Goal: Answer question/provide support: Answer question/provide support

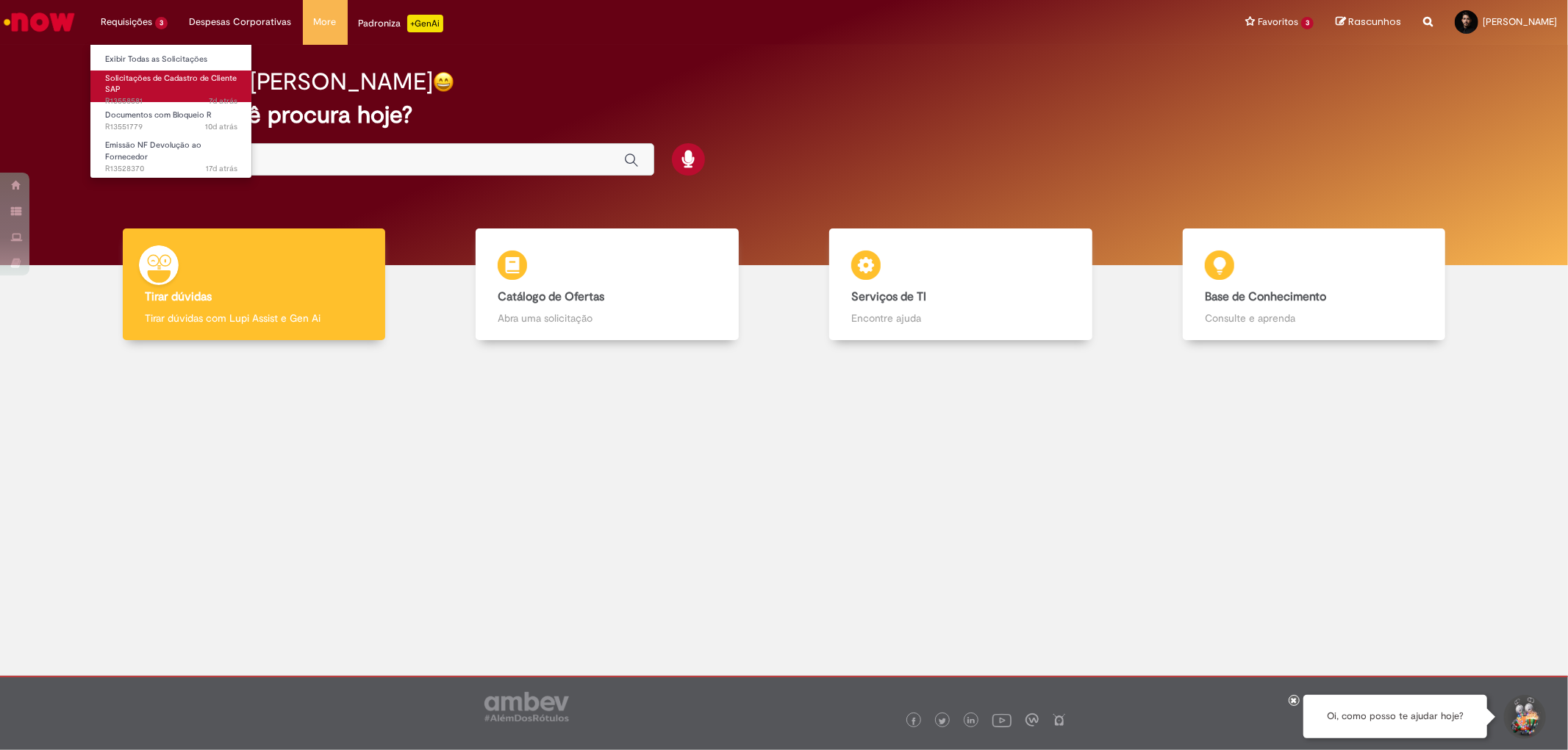
click at [135, 81] on span "Solicitações de Cadastro de Cliente SAP" at bounding box center [170, 84] width 132 height 23
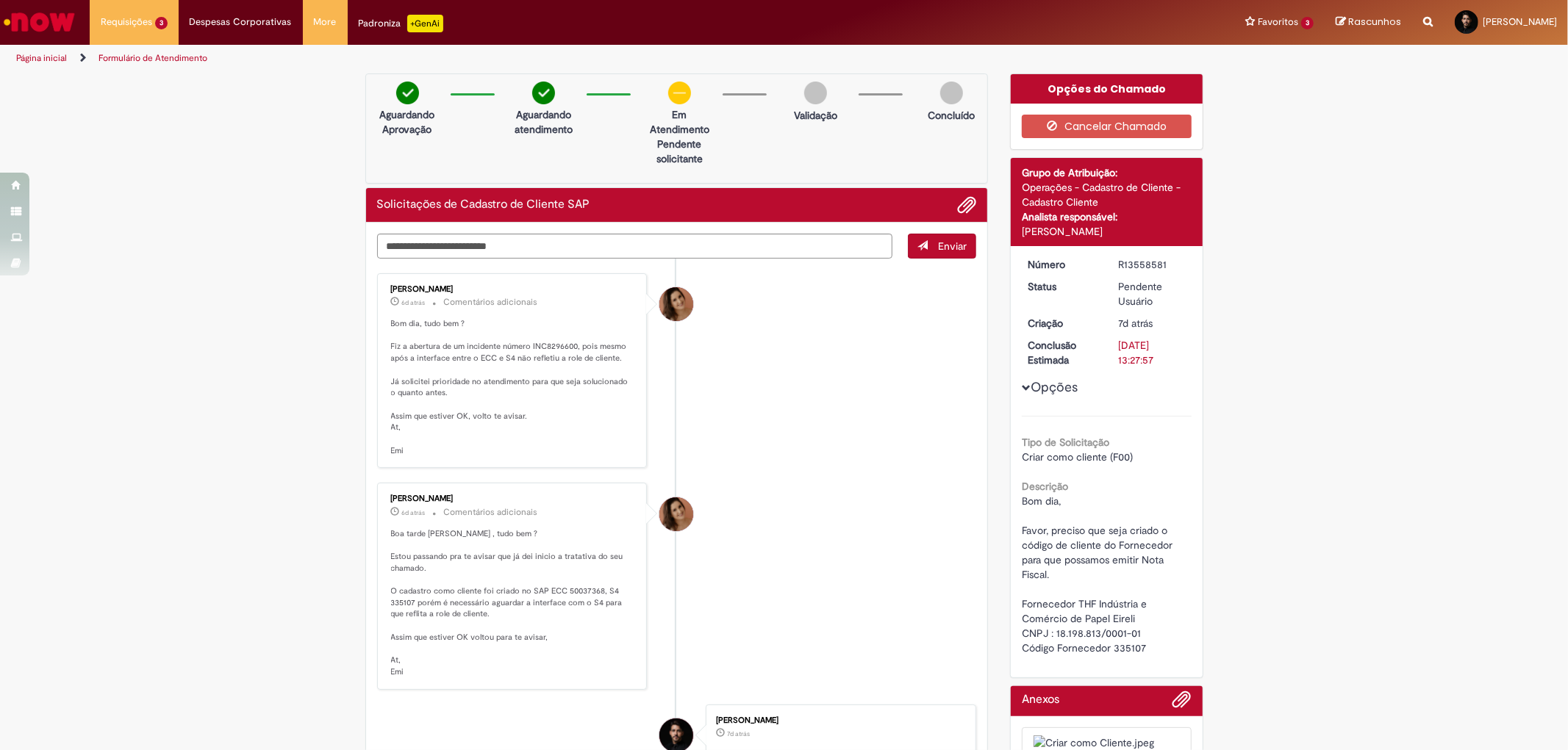
click at [1133, 643] on span "Bom dia, Favor, preciso que seja criado o código de cliente do Fornecedor para …" at bounding box center [1099, 575] width 154 height 160
copy span "335107"
click at [611, 237] on textarea "Digite sua mensagem aqui..." at bounding box center [635, 246] width 516 height 25
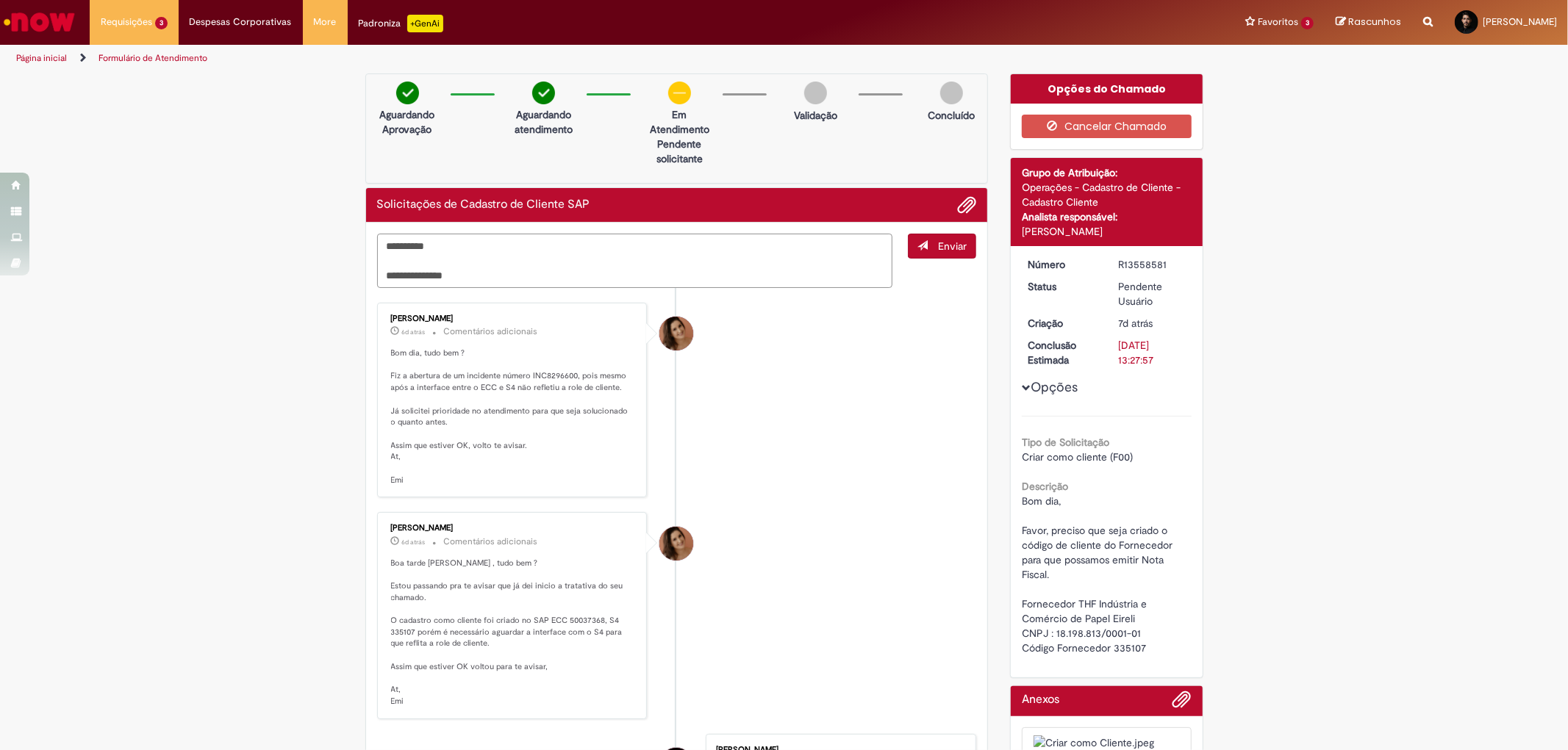
click at [407, 275] on textarea "**********" at bounding box center [635, 260] width 516 height 54
type textarea "**********"
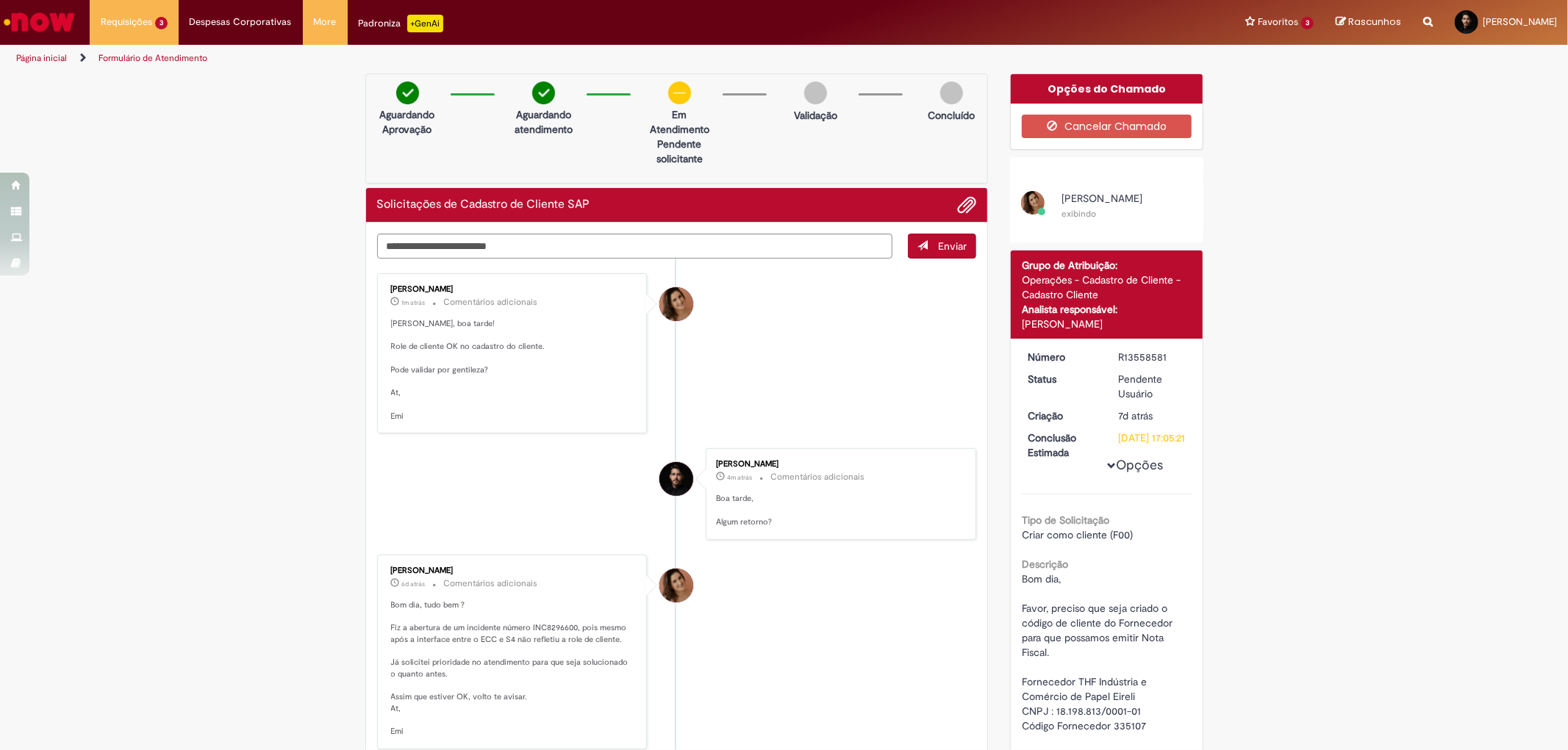
click at [851, 302] on li "Emiliane Dias De Souza 1m atrás 1m atrás Comentários adicionais Pedro, boa tard…" at bounding box center [677, 353] width 600 height 160
click at [476, 247] on textarea "Digite sua mensagem aqui..." at bounding box center [635, 246] width 516 height 25
type textarea "**********"
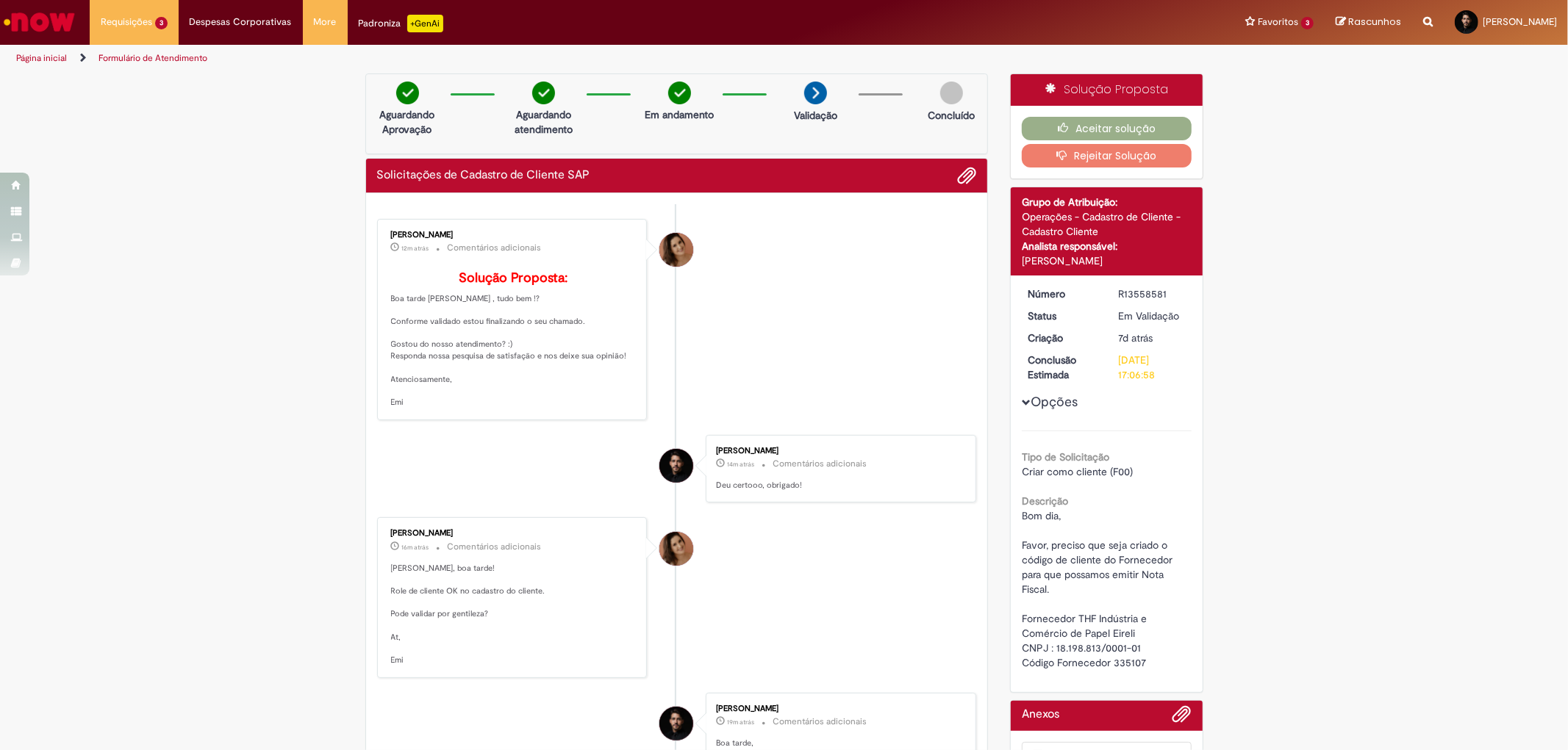
click at [891, 284] on li "Emiliane Dias De Souza 12m atrás 12 minutos atrás Comentários adicionais Soluçã…" at bounding box center [677, 320] width 600 height 201
click at [1088, 137] on button "Aceitar solução" at bounding box center [1107, 128] width 170 height 23
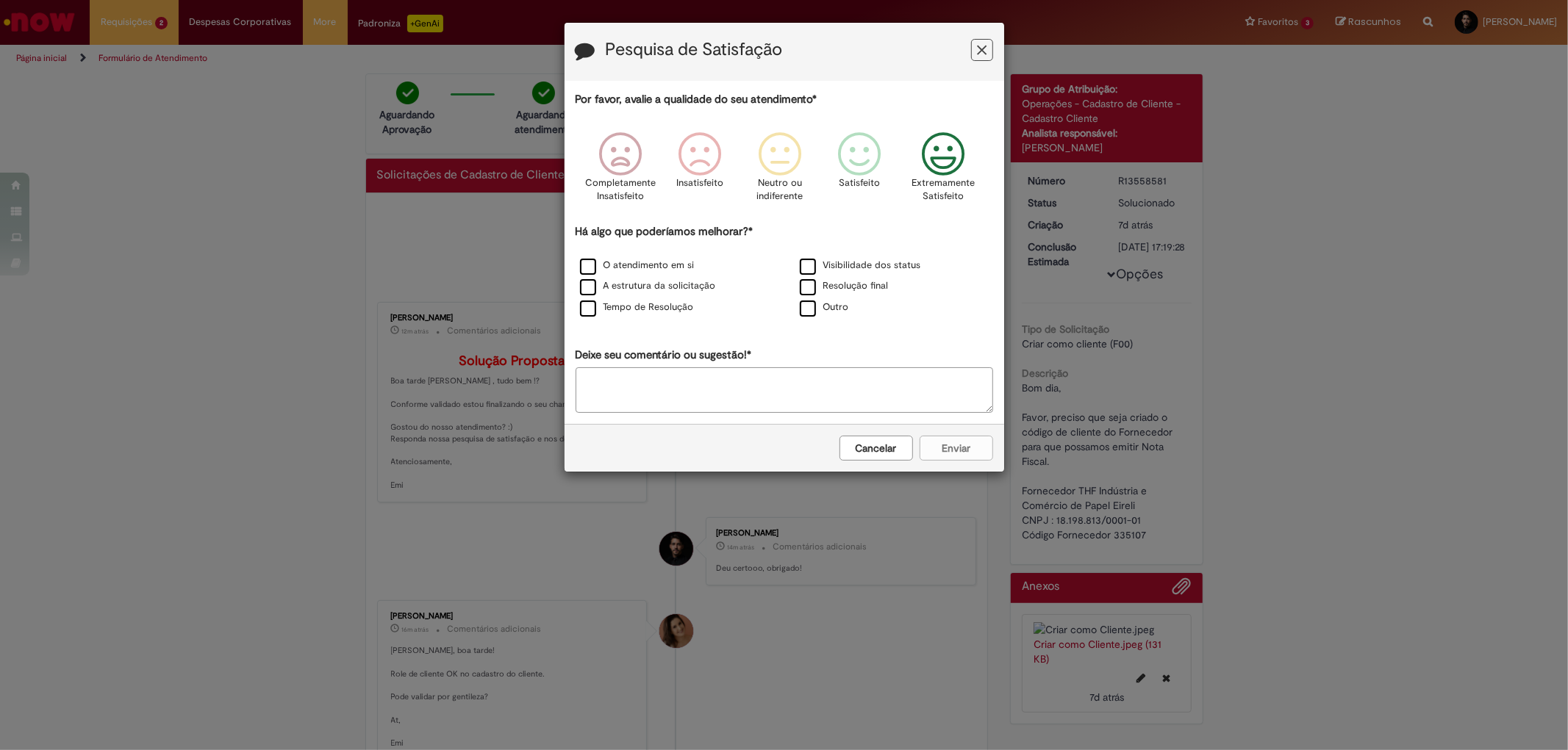
click at [947, 165] on icon "Feedback" at bounding box center [943, 154] width 55 height 44
click at [589, 271] on label "O atendimento em si" at bounding box center [637, 265] width 114 height 14
drag, startPoint x: 594, startPoint y: 312, endPoint x: 591, endPoint y: 302, distance: 10.4
click at [596, 312] on label "Tempo de Resolução" at bounding box center [637, 308] width 114 height 14
click at [588, 282] on label "A estrutura da solicitação" at bounding box center [648, 286] width 136 height 14
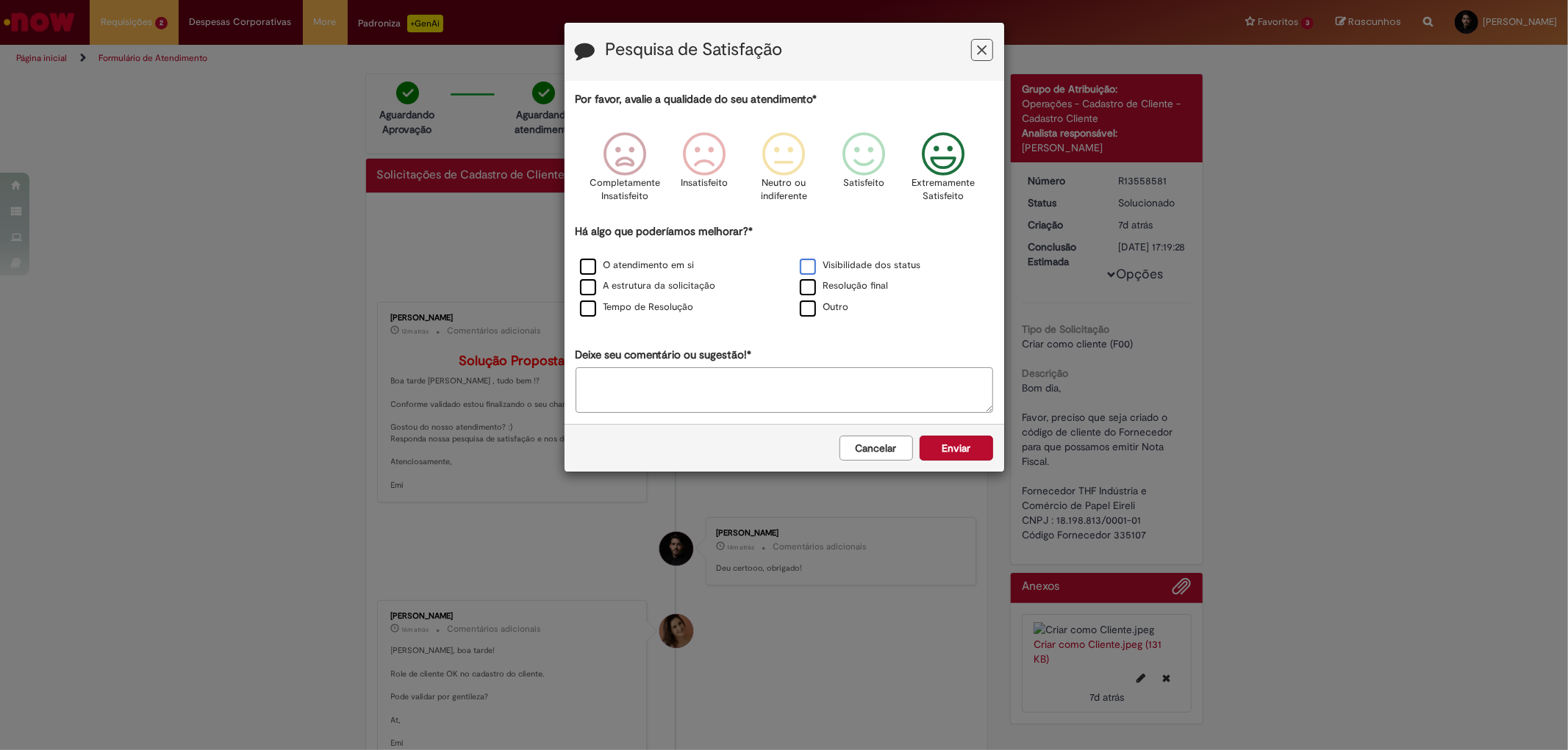
drag, startPoint x: 809, startPoint y: 261, endPoint x: 812, endPoint y: 276, distance: 15.3
click at [807, 260] on label "Visibilidade dos status" at bounding box center [861, 265] width 121 height 14
click at [811, 284] on label "Resolução final" at bounding box center [844, 286] width 89 height 14
click at [959, 457] on button "Enviar" at bounding box center [957, 448] width 74 height 25
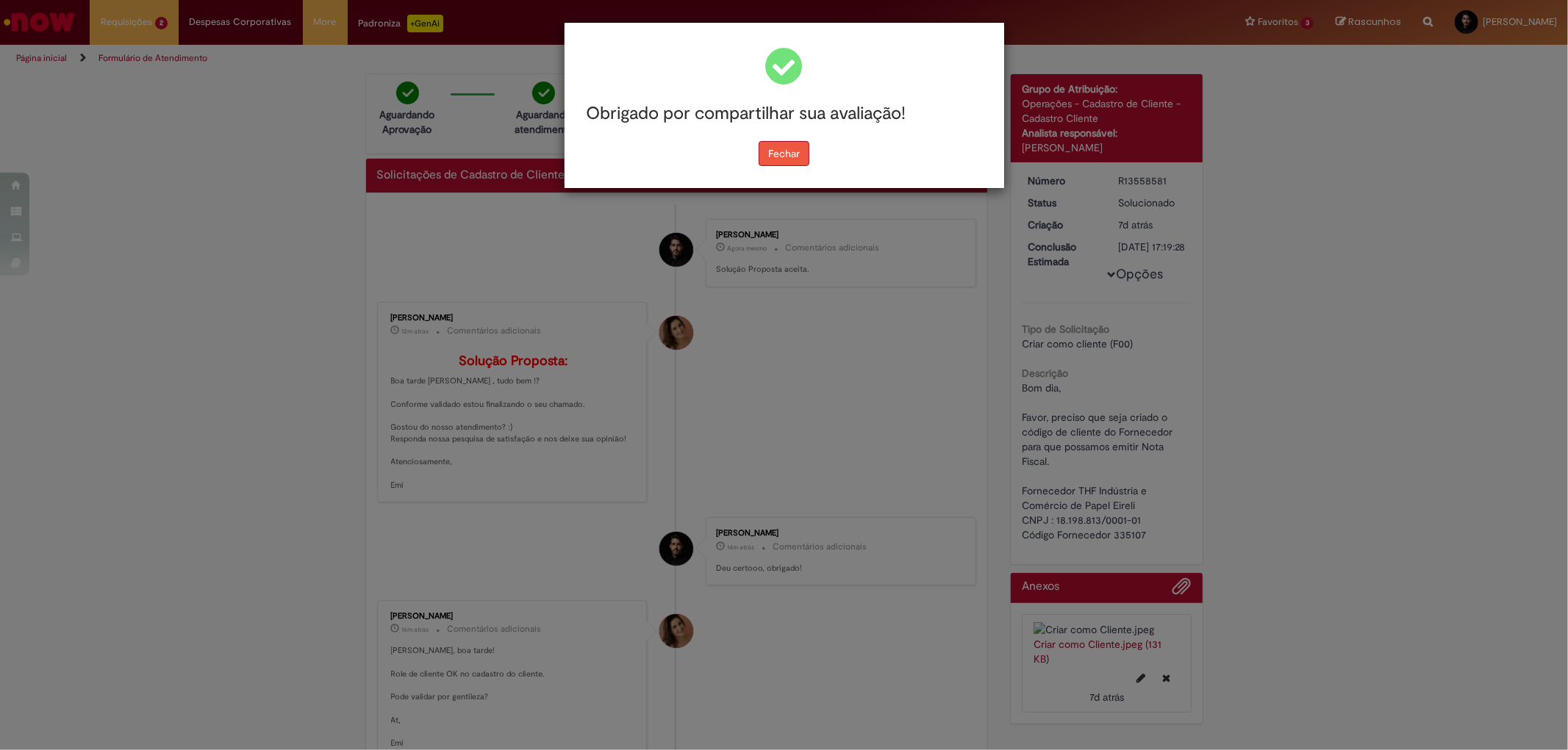
click at [787, 151] on button "Fechar" at bounding box center [784, 153] width 51 height 25
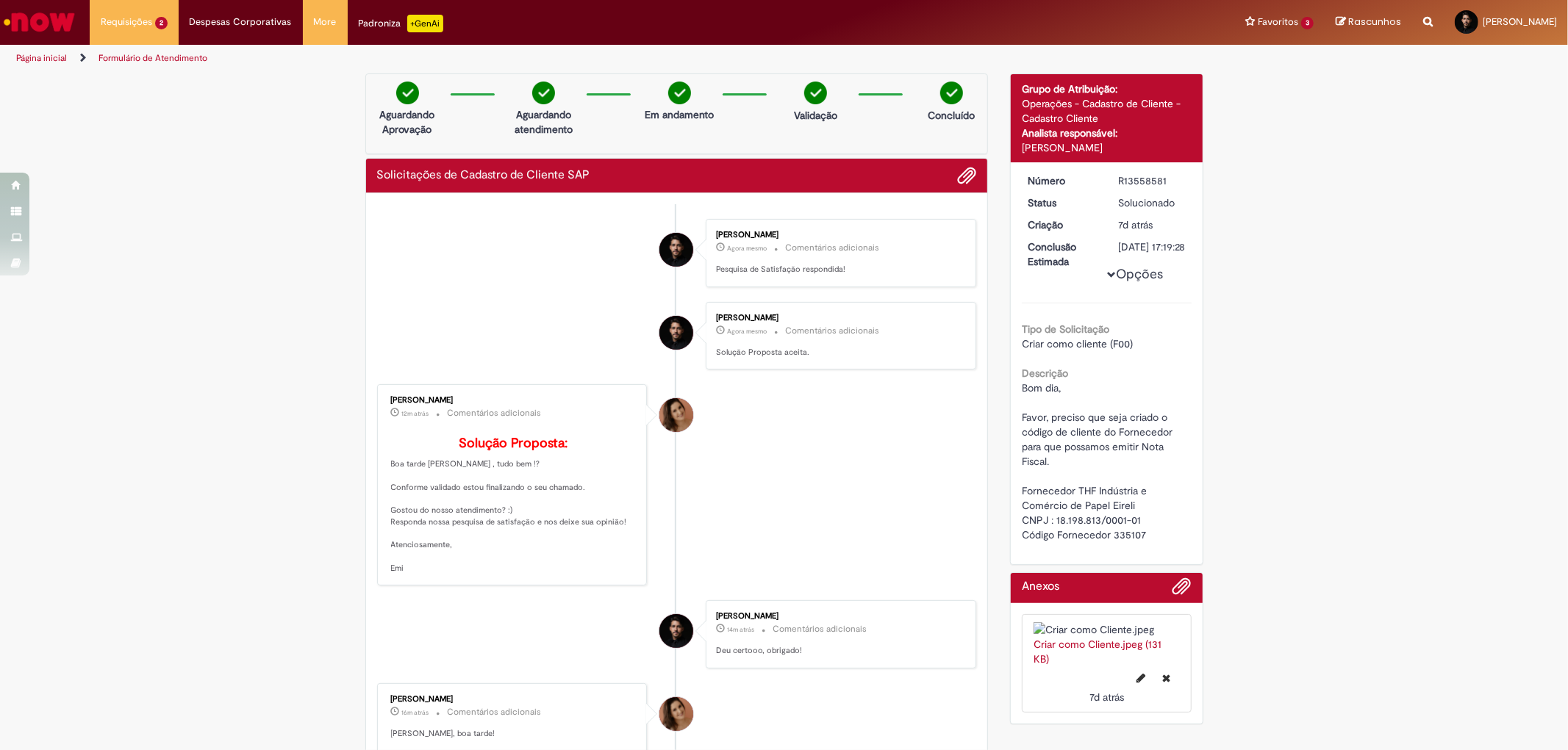
click at [796, 418] on li "Emiliane Dias De Souza 12m atrás 12 minutos atrás Comentários adicionais Soluçã…" at bounding box center [677, 485] width 600 height 201
click at [408, 253] on li "Pedro Lucas Braga Gomes Agora mesmo Agora mesmo Comentários adicionais Pesquisa…" at bounding box center [677, 253] width 600 height 69
click at [23, 29] on img "Ir para a Homepage" at bounding box center [40, 22] width 76 height 29
